Goal: Find specific page/section: Find specific page/section

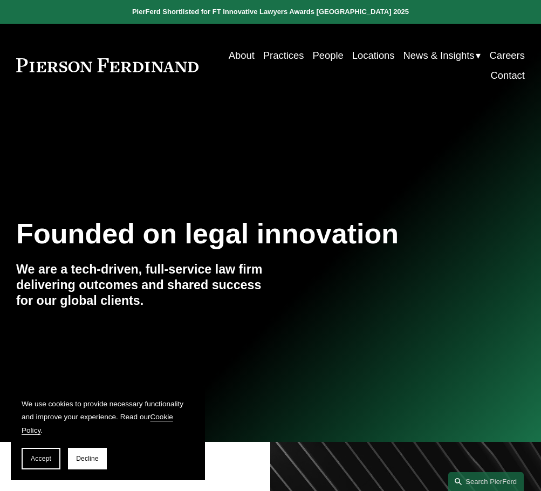
click at [326, 55] on link "People" at bounding box center [328, 55] width 31 height 20
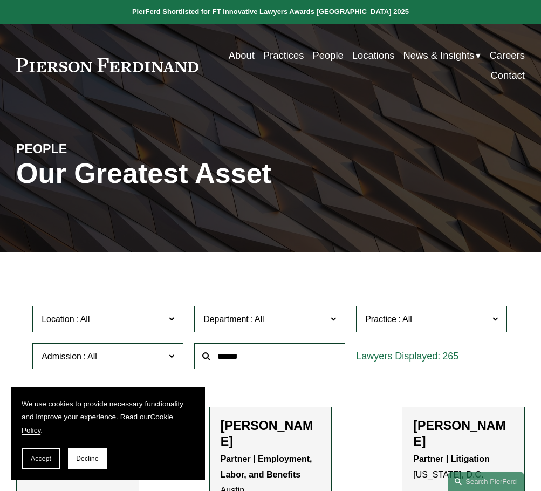
click at [245, 356] on input "text" at bounding box center [269, 356] width 151 height 26
type input "********"
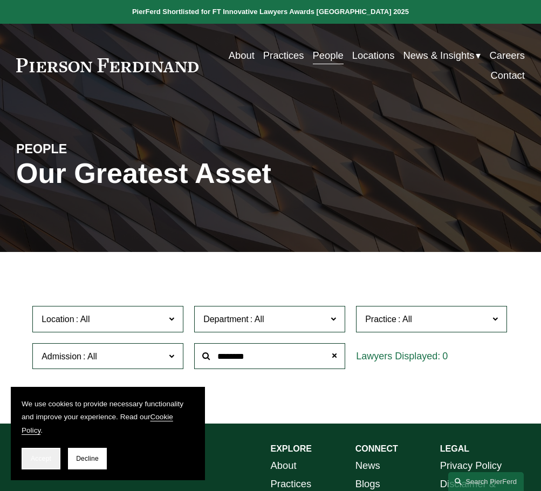
click at [35, 458] on span "Accept" at bounding box center [41, 459] width 21 height 8
